Goal: Task Accomplishment & Management: Use online tool/utility

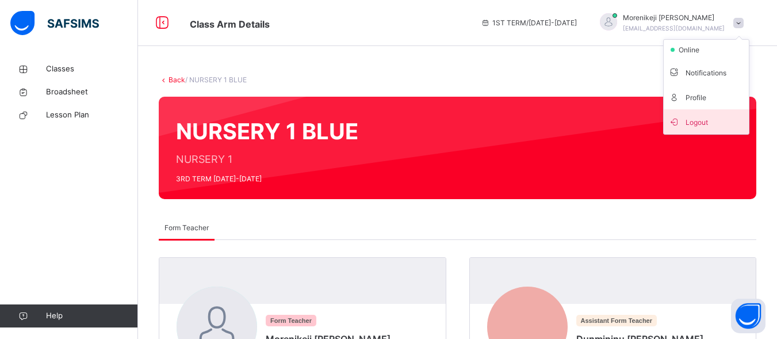
click at [711, 125] on span "Logout" at bounding box center [707, 122] width 76 height 16
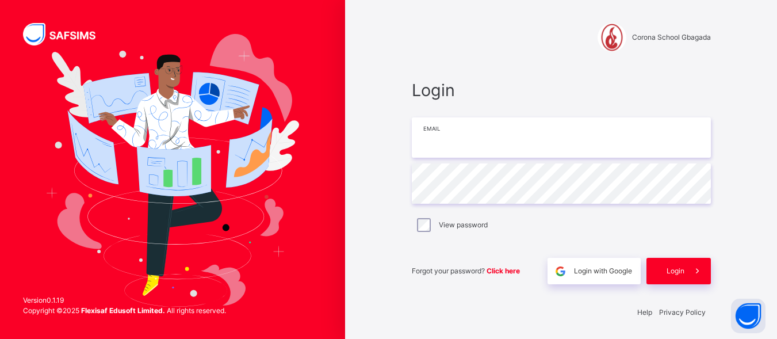
type input "**********"
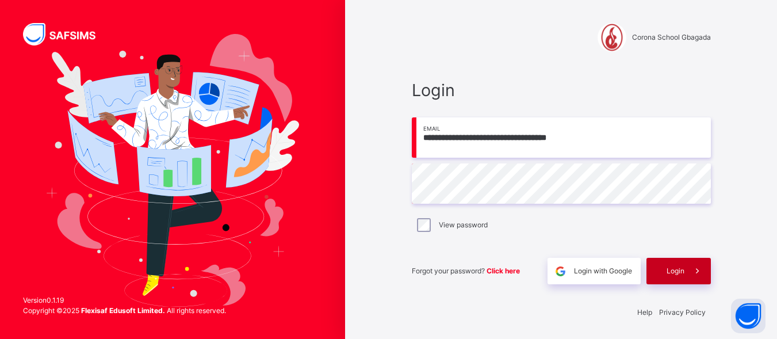
click at [686, 281] on div "Login" at bounding box center [679, 271] width 64 height 26
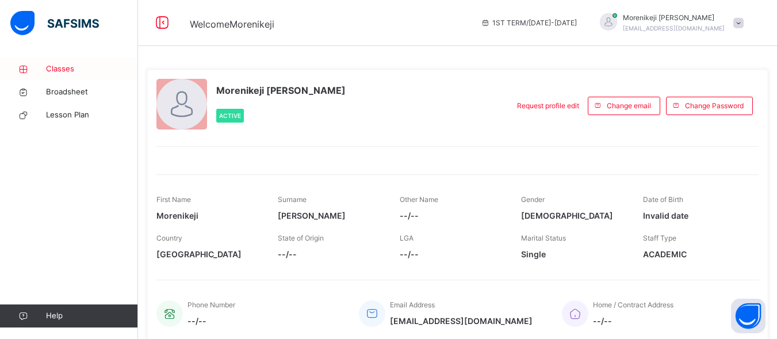
click at [77, 71] on span "Classes" at bounding box center [92, 69] width 92 height 12
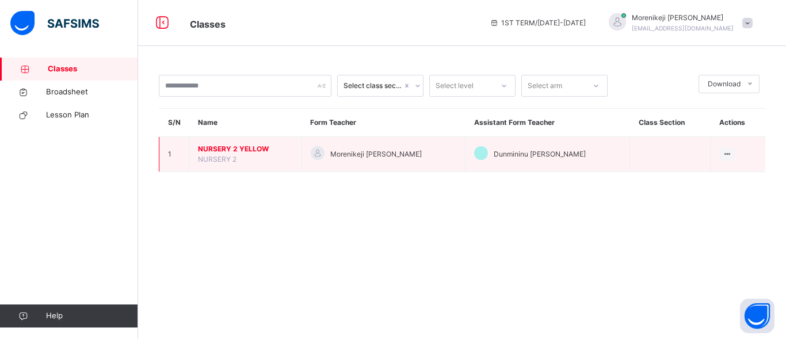
click at [221, 152] on span "NURSERY 2 YELLOW" at bounding box center [245, 149] width 95 height 10
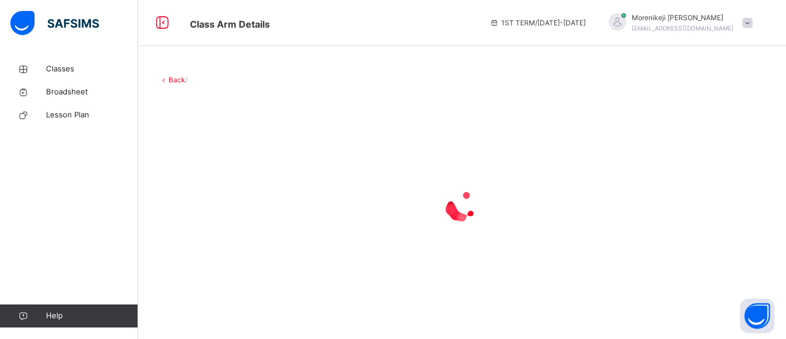
click at [221, 152] on div at bounding box center [462, 206] width 606 height 219
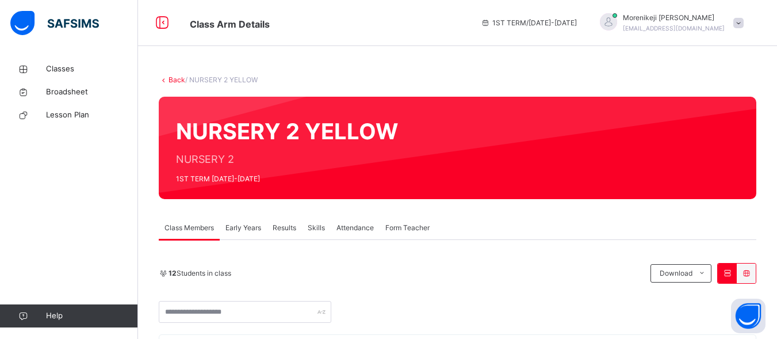
click at [358, 230] on span "Attendance" at bounding box center [355, 228] width 37 height 10
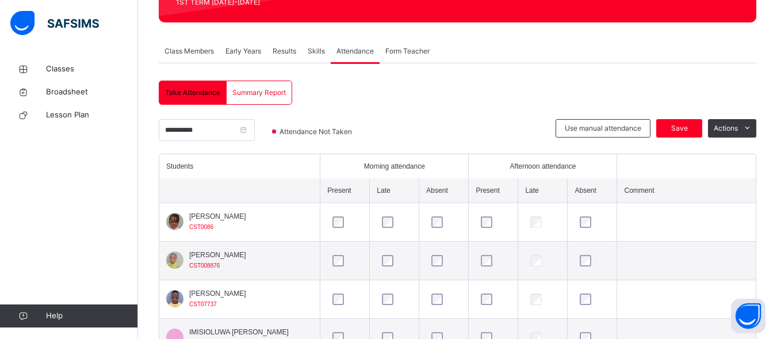
scroll to position [123, 0]
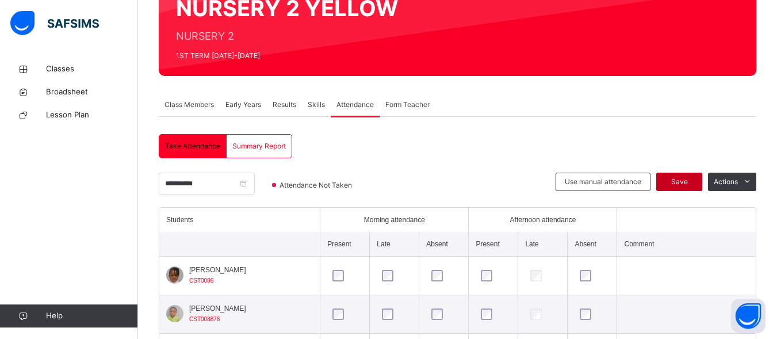
click at [677, 185] on span "Save" at bounding box center [679, 182] width 29 height 10
